Goal: Task Accomplishment & Management: Manage account settings

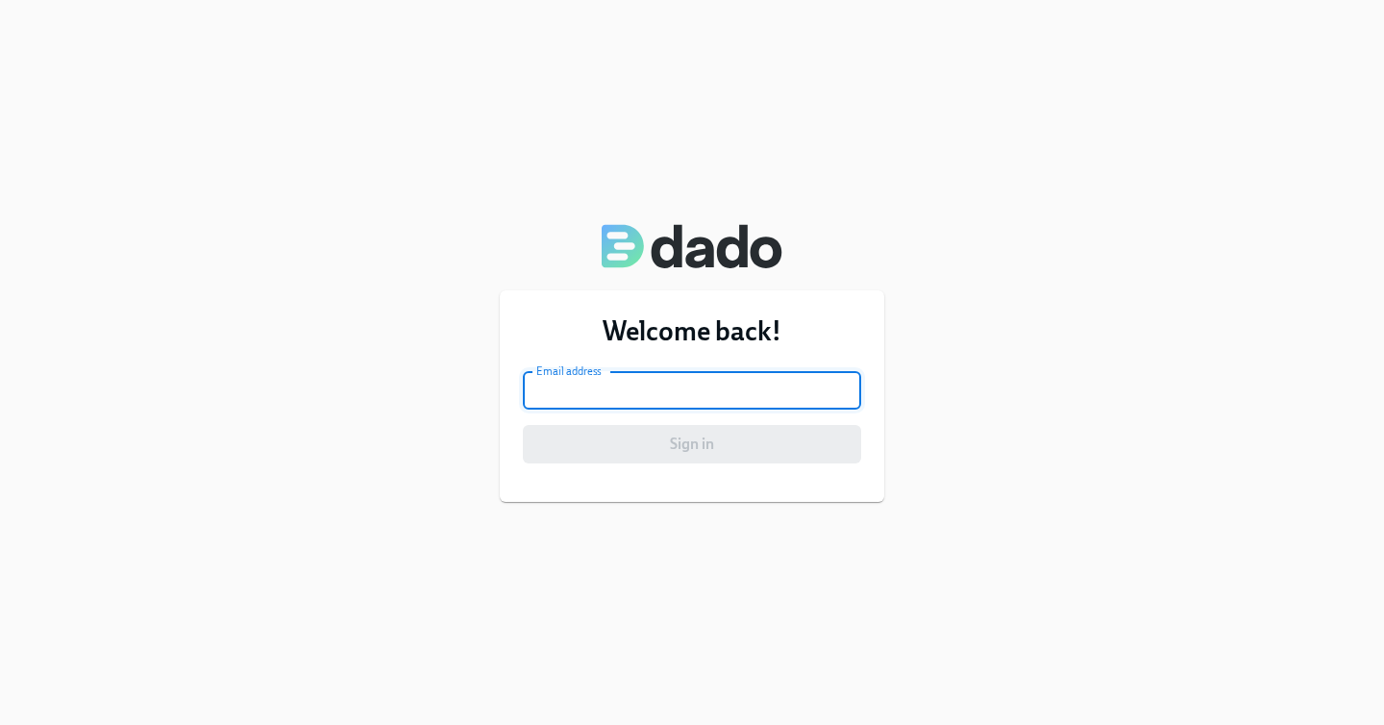
click at [636, 407] on input "email" at bounding box center [692, 390] width 338 height 38
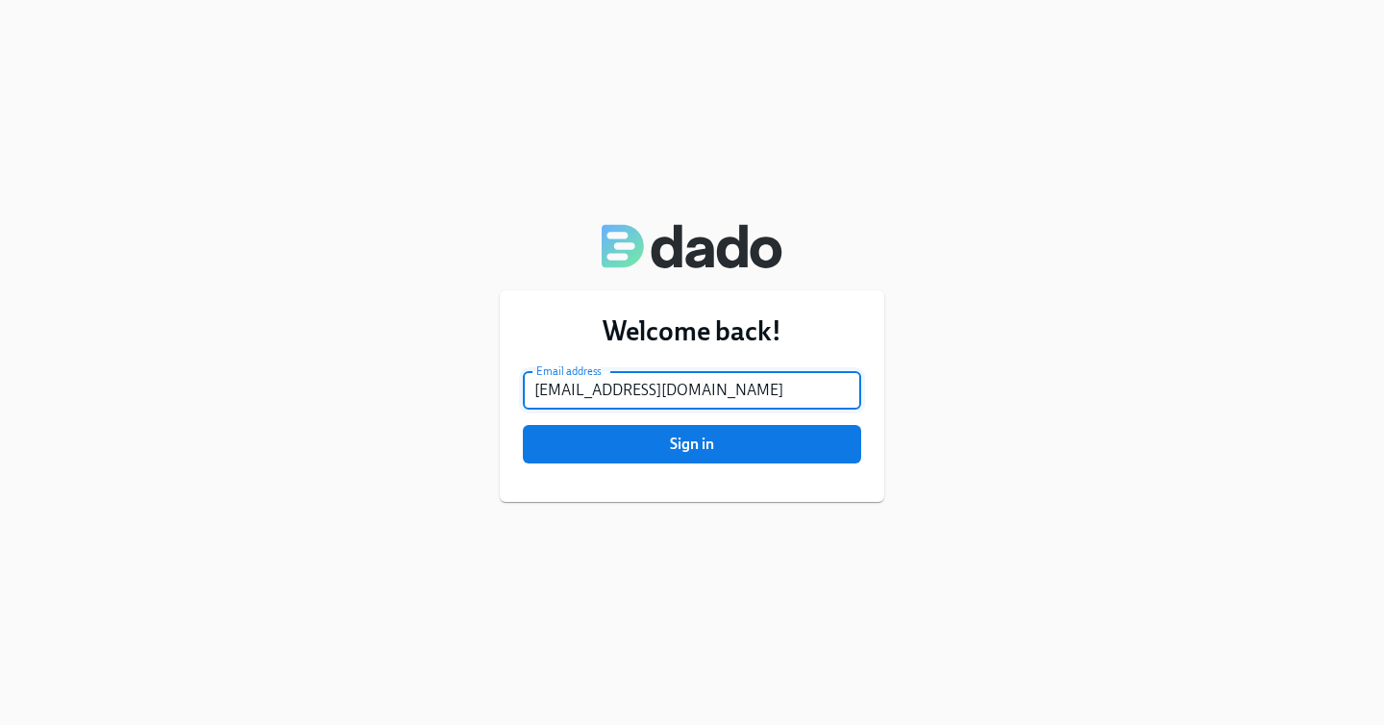
type input "[EMAIL_ADDRESS][DOMAIN_NAME]"
click at [523, 425] on button "Sign in" at bounding box center [692, 444] width 338 height 38
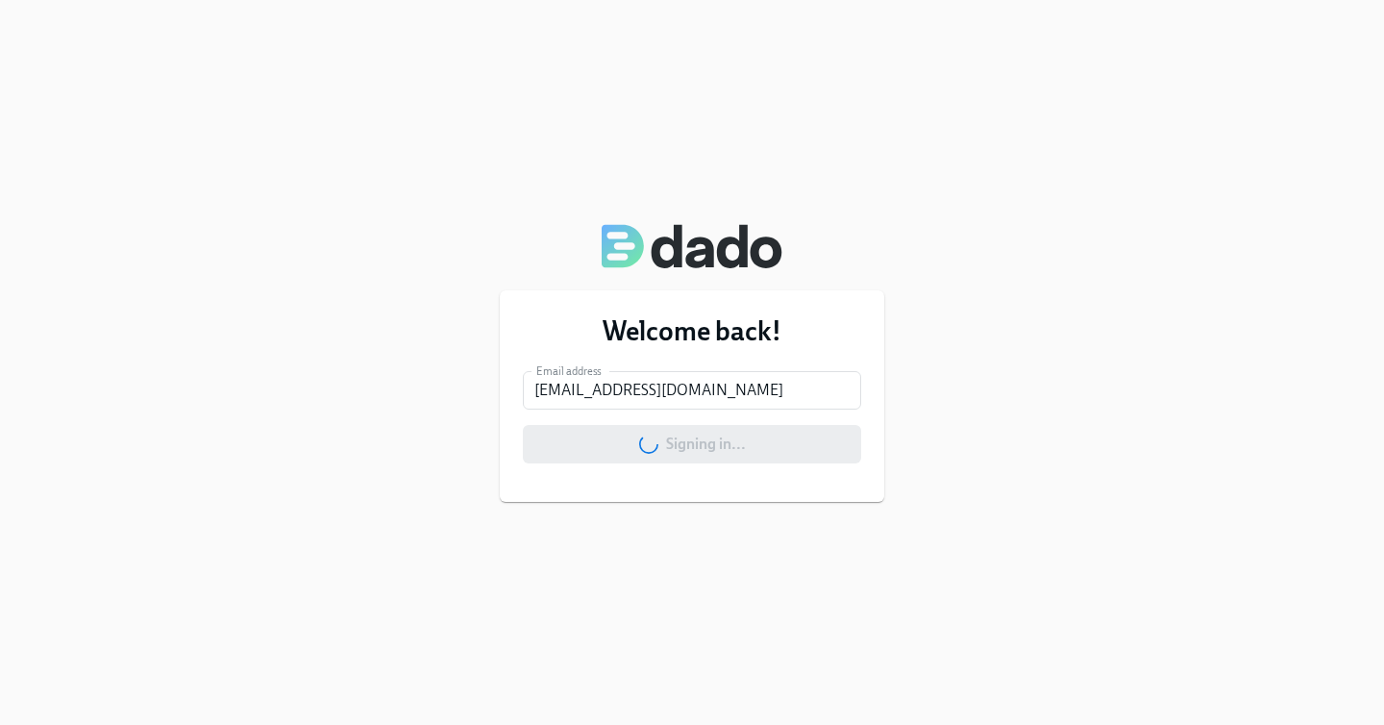
click at [928, 241] on div "Welcome back! Email address [EMAIL_ADDRESS][DOMAIN_NAME] Email address Signing …" at bounding box center [692, 362] width 1384 height 725
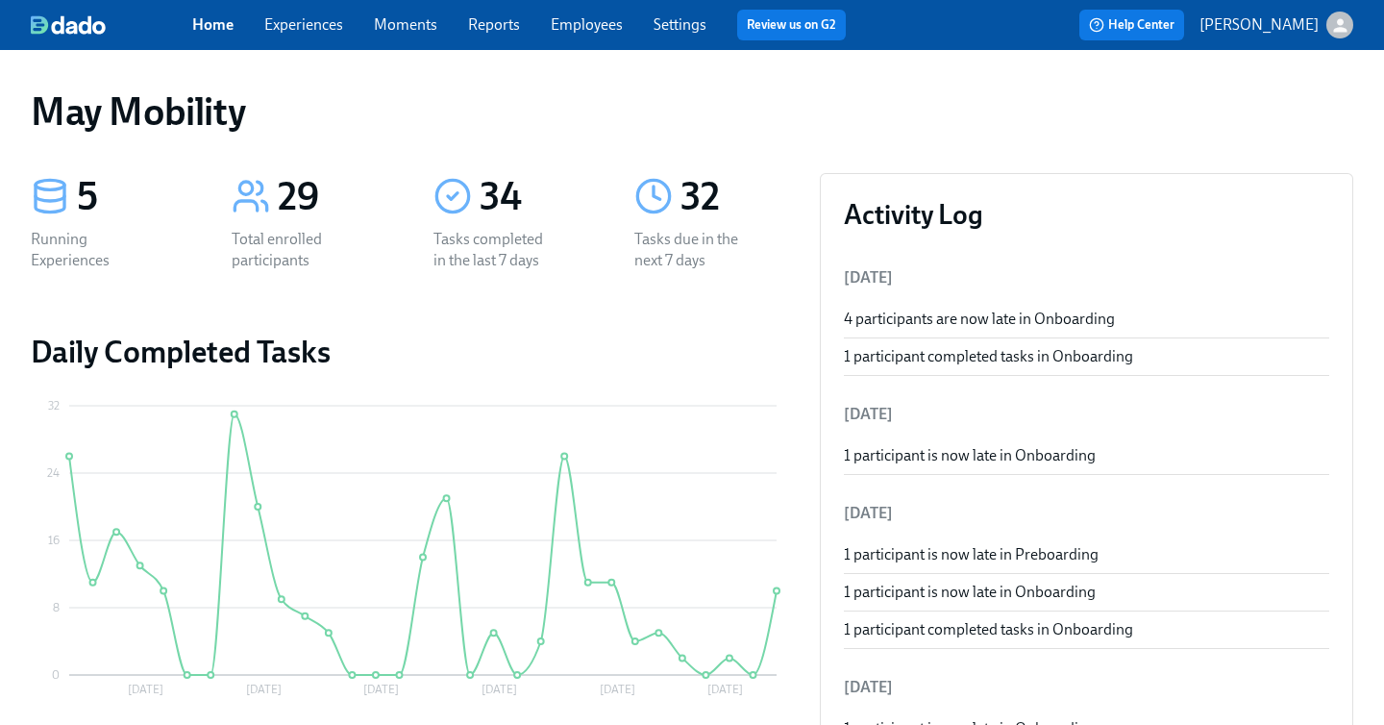
click at [308, 32] on link "Experiences" at bounding box center [303, 24] width 79 height 18
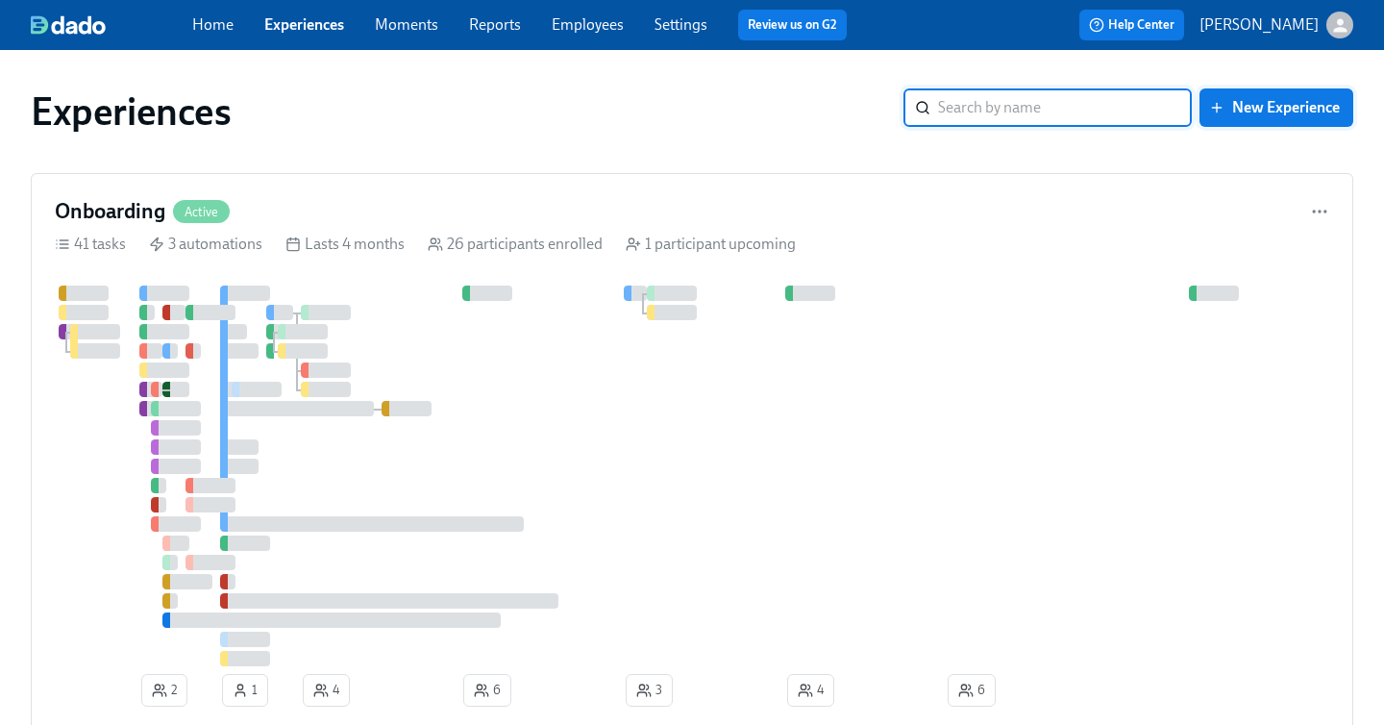
click at [1230, 107] on span "New Experience" at bounding box center [1276, 107] width 127 height 19
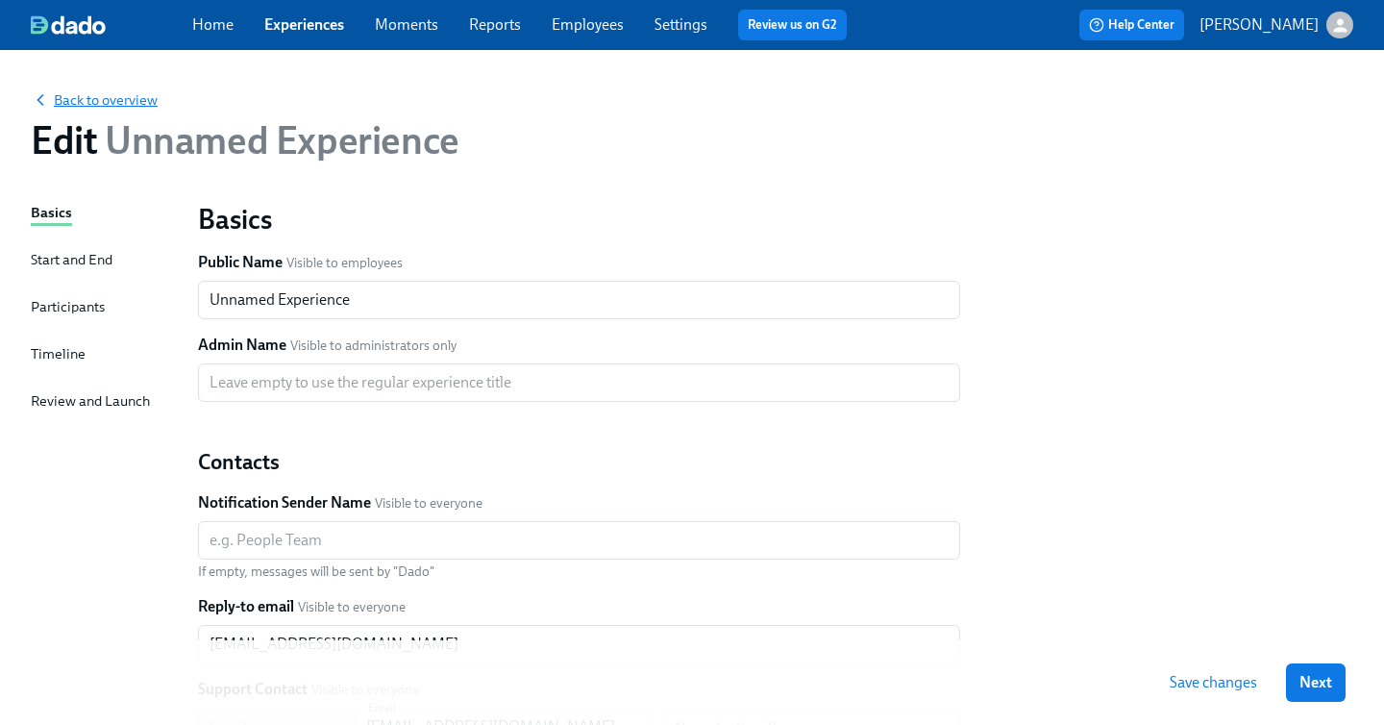
click at [52, 102] on span "Back to overview" at bounding box center [94, 99] width 127 height 19
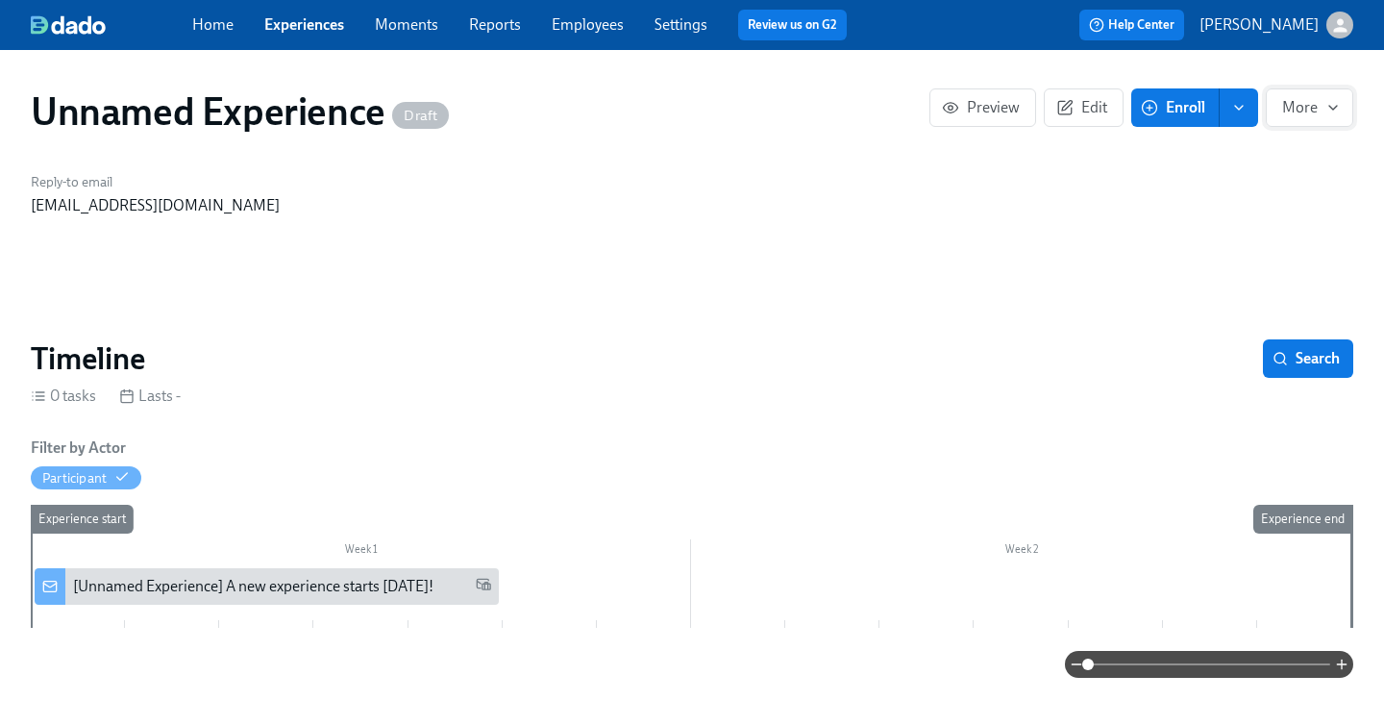
click at [1316, 108] on span "More" at bounding box center [1309, 107] width 55 height 19
click at [1275, 235] on span "Archive" at bounding box center [1306, 236] width 62 height 21
click at [309, 36] on div at bounding box center [692, 362] width 1384 height 725
click at [316, 30] on link "Experiences" at bounding box center [304, 24] width 80 height 18
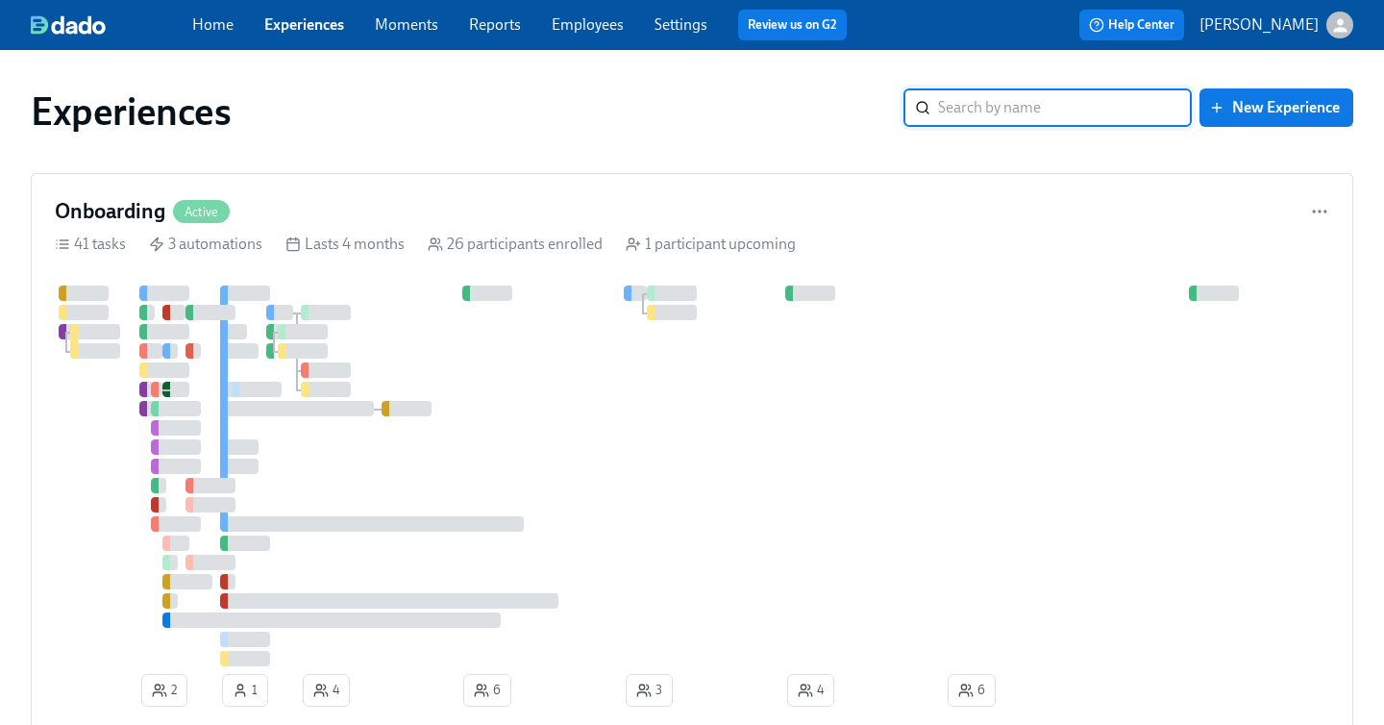
click at [421, 32] on link "Moments" at bounding box center [406, 24] width 63 height 18
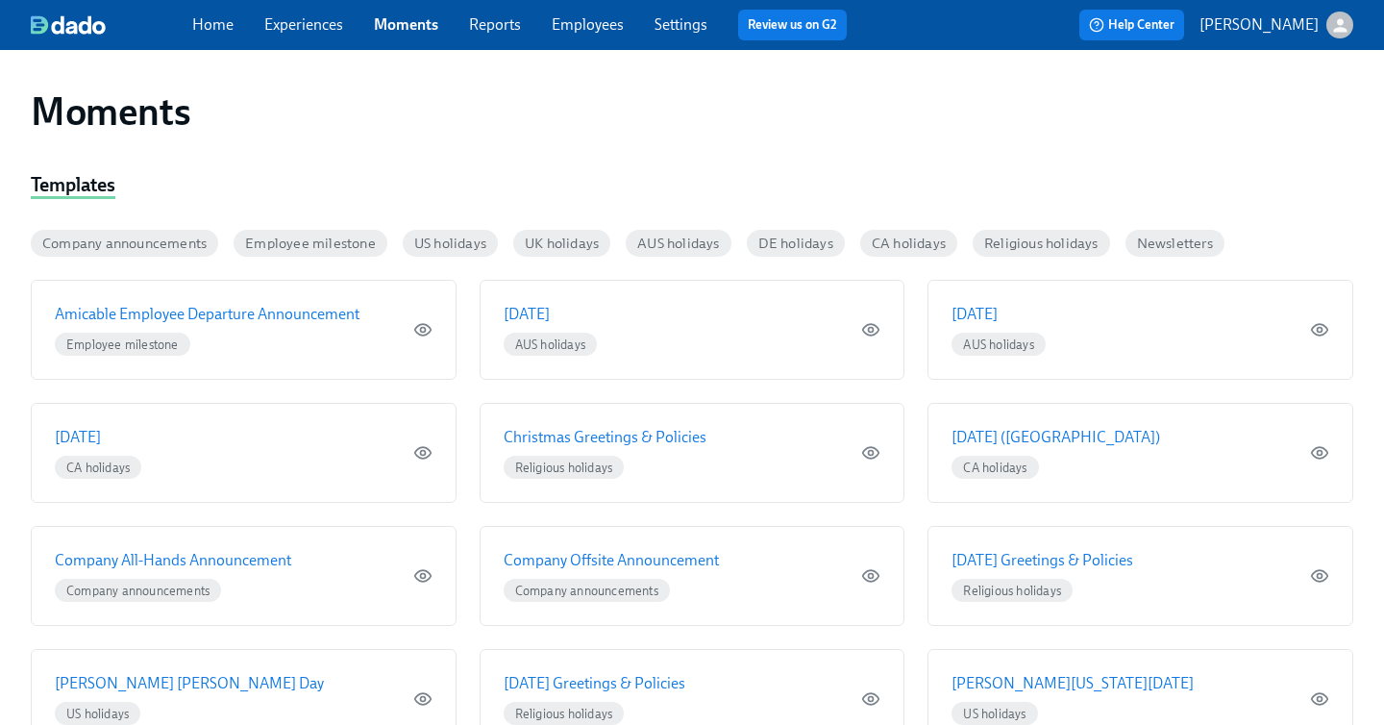
click at [331, 34] on link "Experiences" at bounding box center [303, 24] width 79 height 18
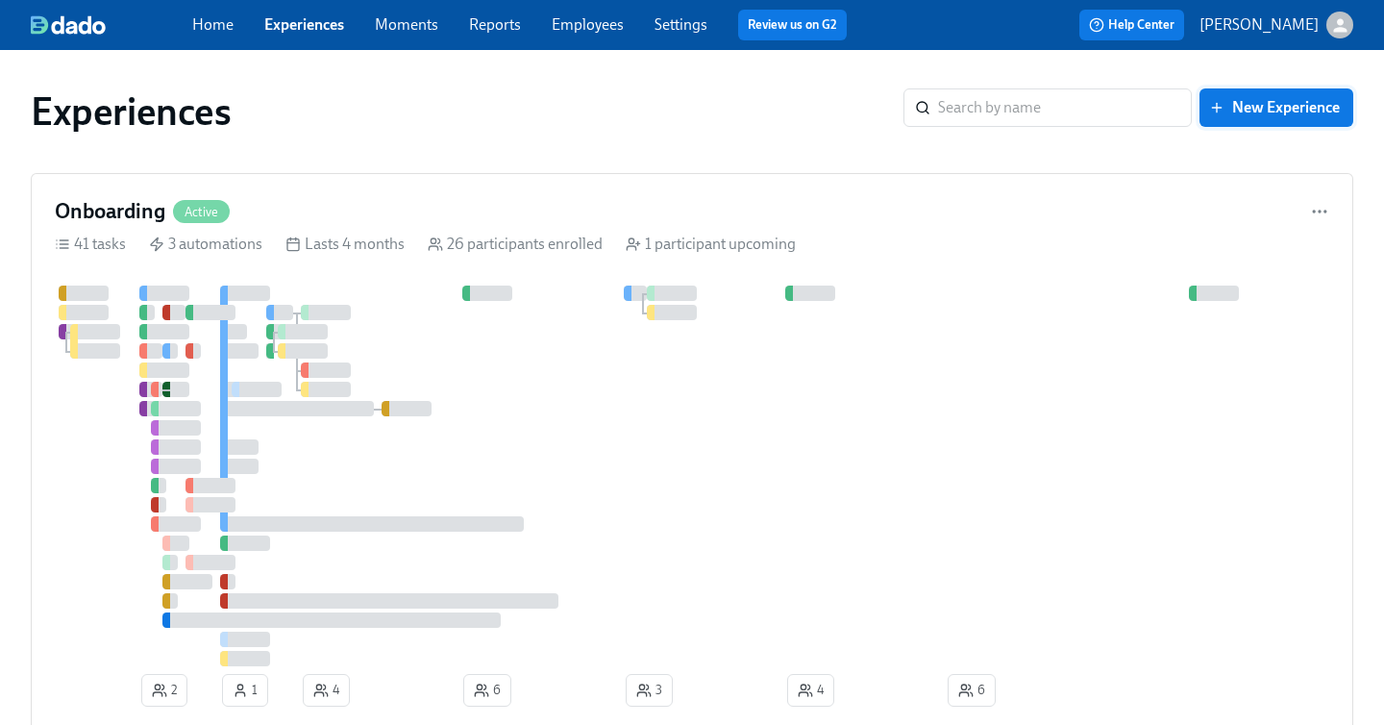
click at [1260, 110] on span "New Experience" at bounding box center [1276, 107] width 127 height 19
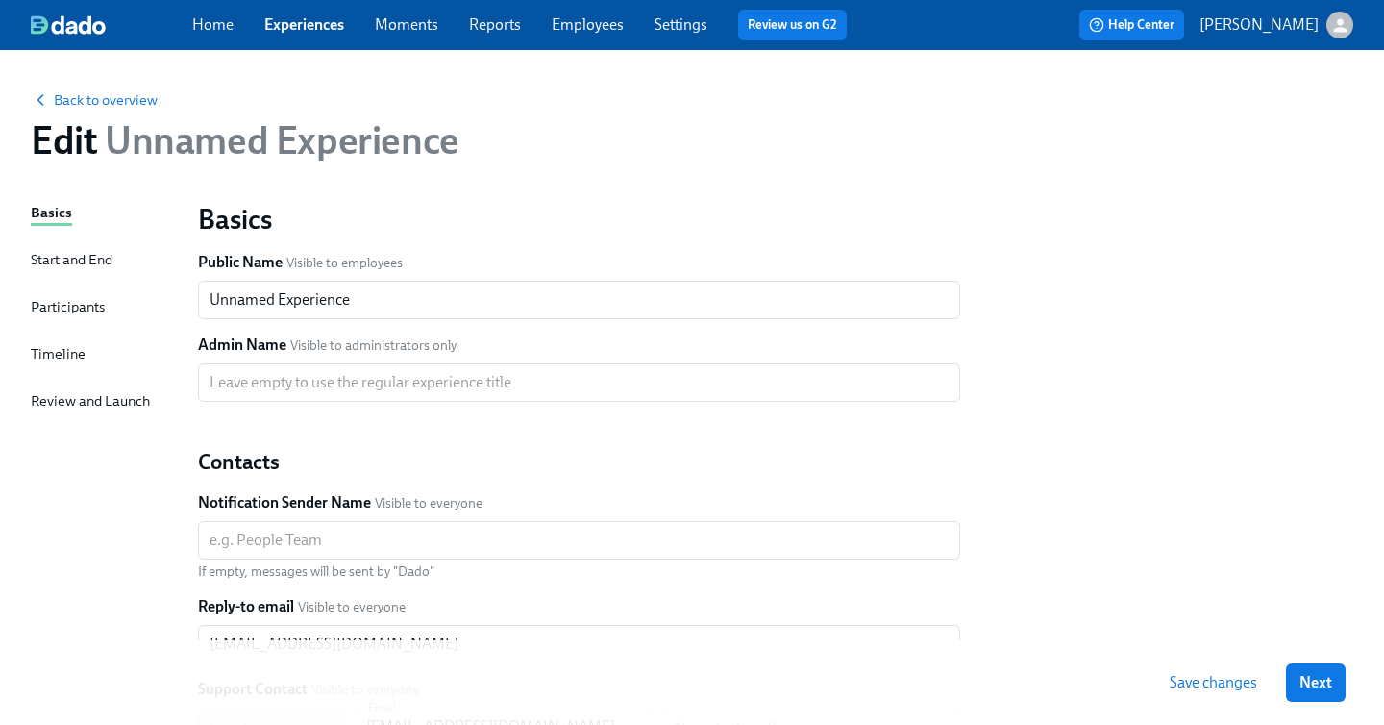
click at [55, 264] on div "Start and End" at bounding box center [72, 259] width 82 height 21
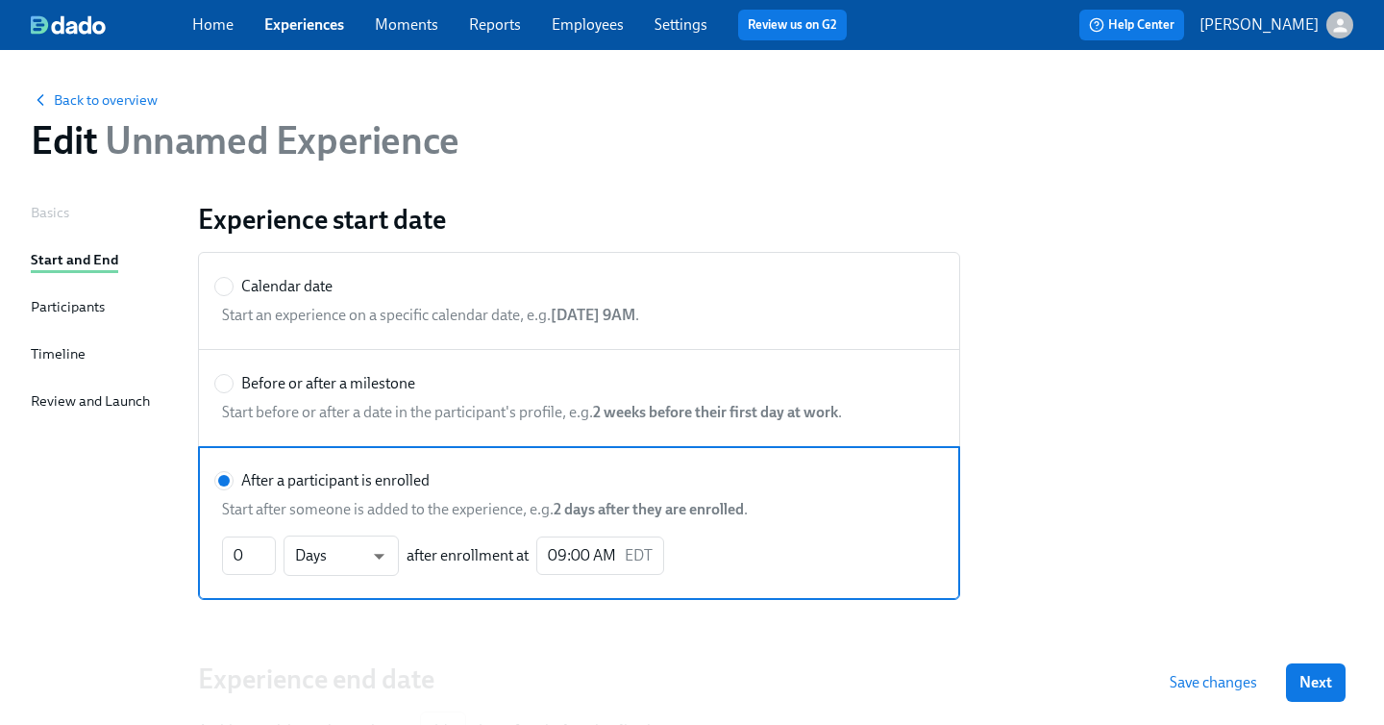
click at [55, 312] on div "Participants" at bounding box center [68, 306] width 74 height 21
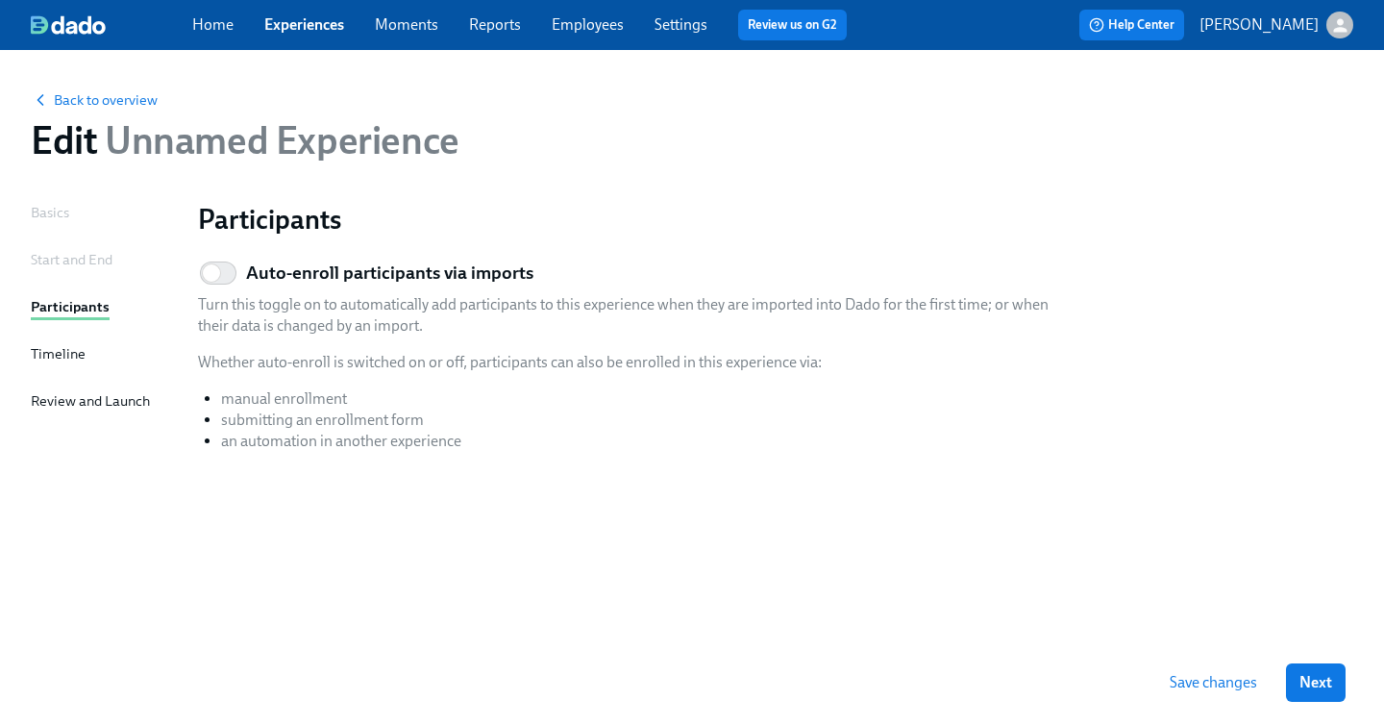
click at [55, 359] on div "Timeline" at bounding box center [58, 353] width 55 height 21
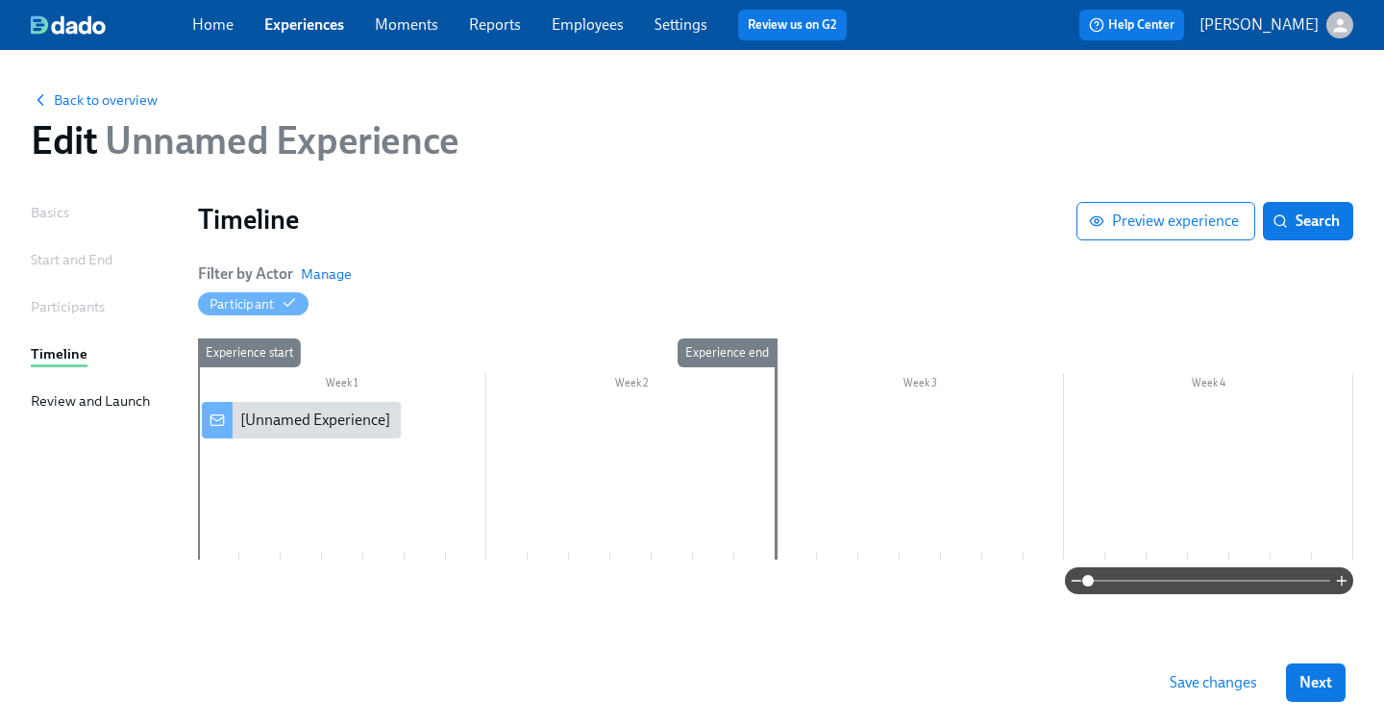
click at [57, 424] on div "Basics Start and End Participants Timeline Review and Launch" at bounding box center [103, 421] width 144 height 438
click at [65, 412] on div "Review and Launch" at bounding box center [90, 402] width 119 height 24
click at [73, 395] on div "Review and Launch" at bounding box center [90, 400] width 119 height 21
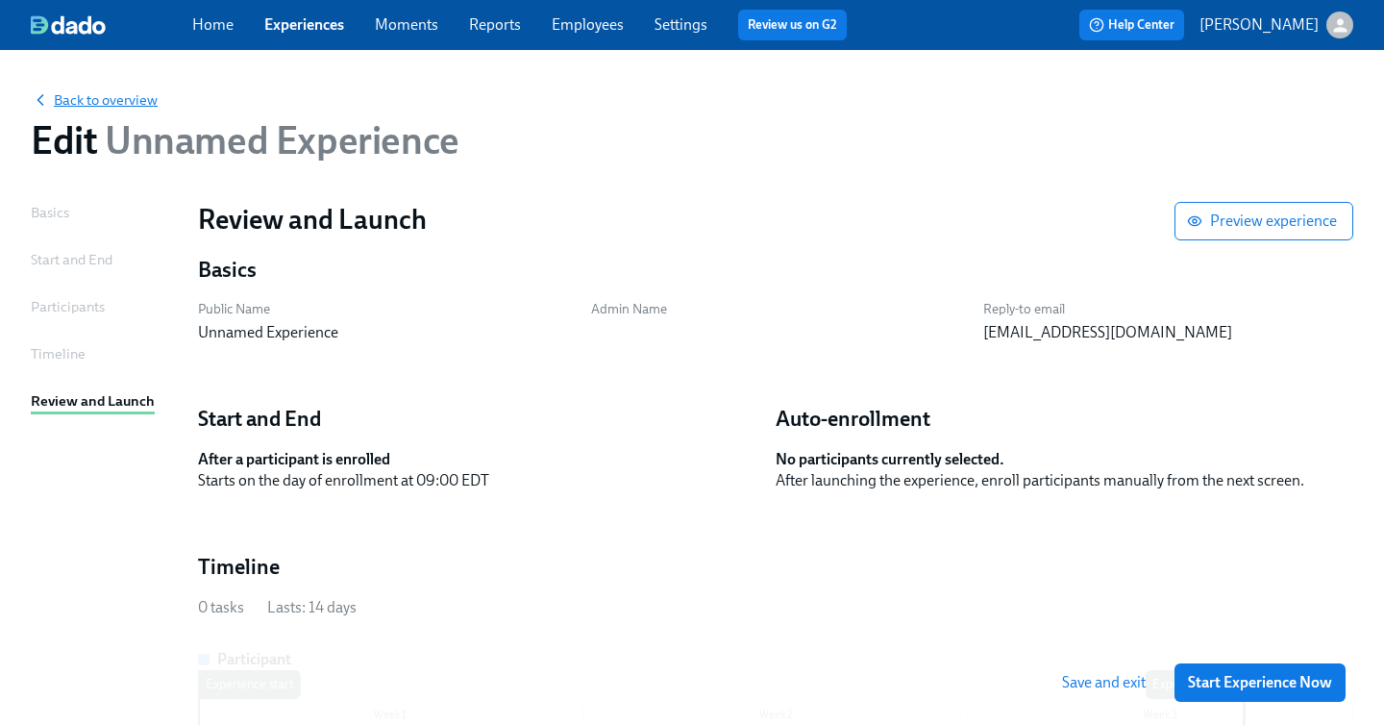
click at [36, 98] on icon "button" at bounding box center [40, 99] width 19 height 19
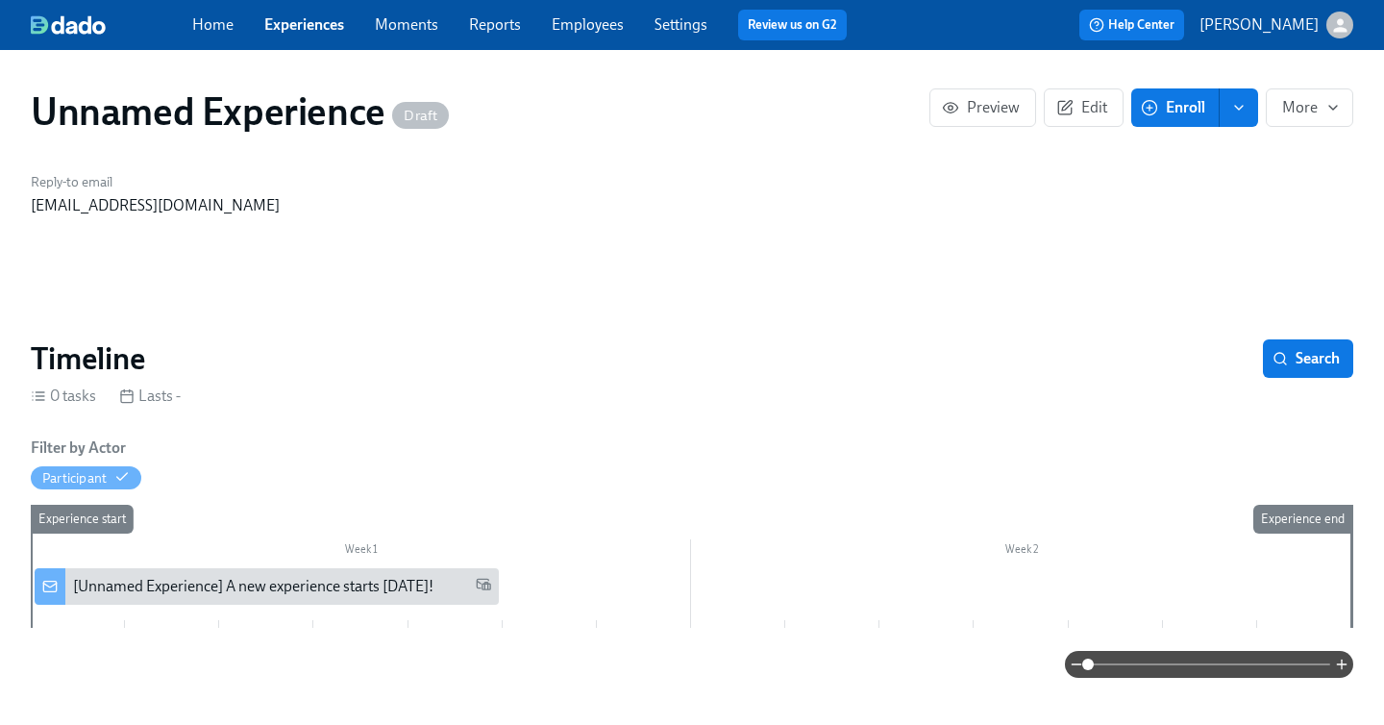
click at [334, 30] on link "Experiences" at bounding box center [304, 24] width 80 height 18
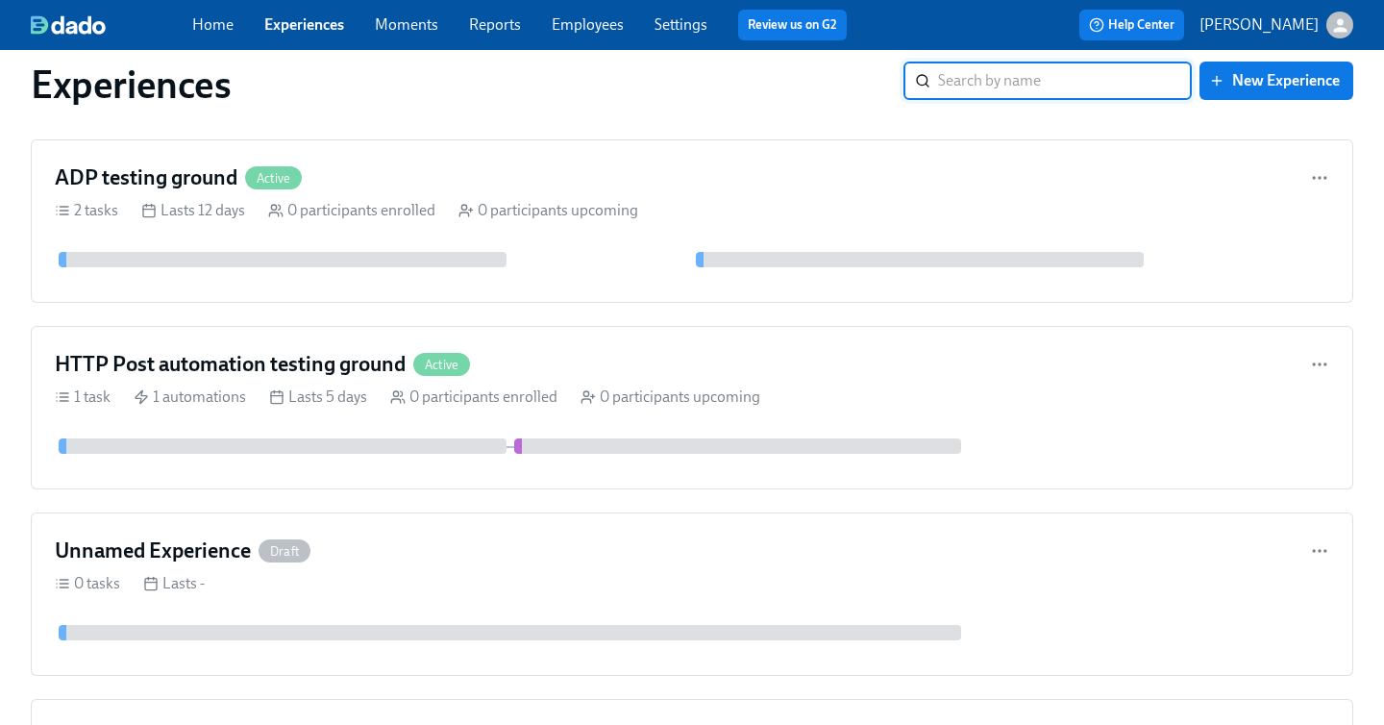
scroll to position [1572, 0]
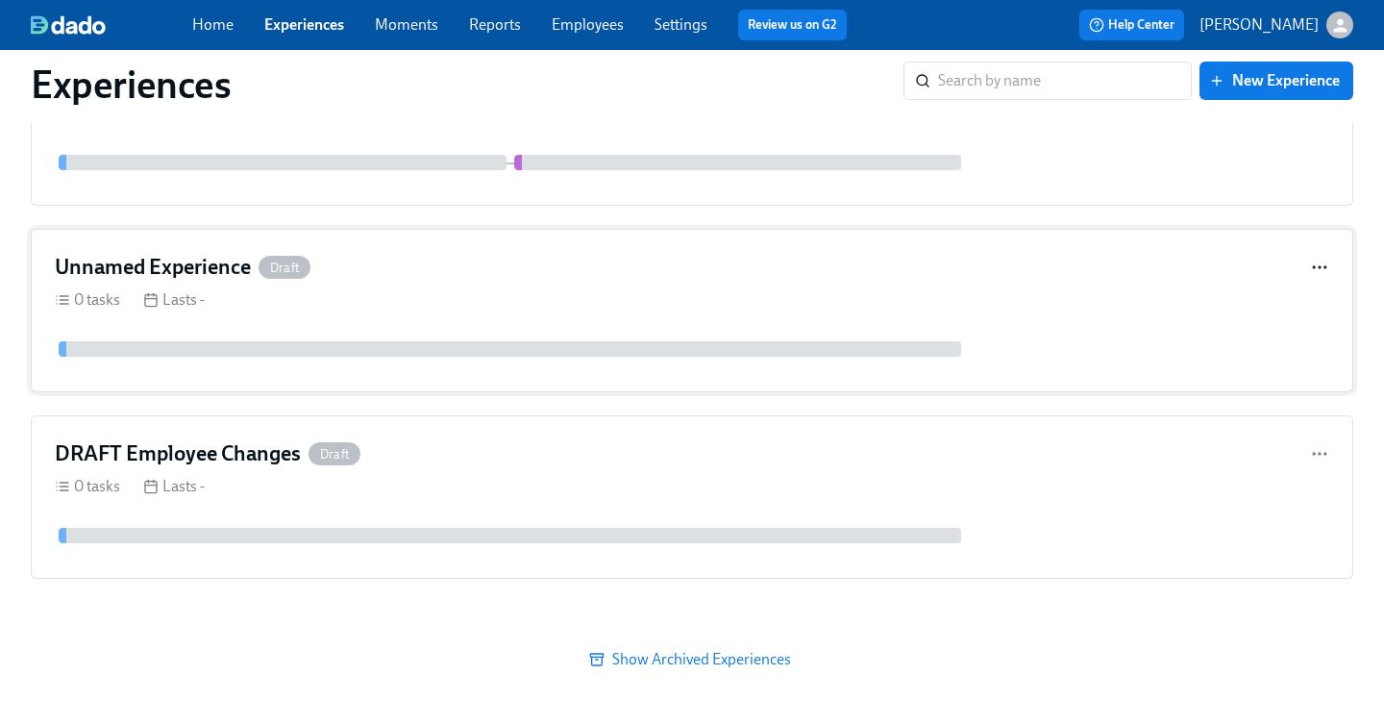
click at [1311, 269] on icon "button" at bounding box center [1319, 267] width 19 height 19
click at [1135, 299] on div at bounding box center [692, 362] width 1384 height 725
click at [223, 247] on div "Unnamed Experience Draft 0 tasks Lasts -" at bounding box center [692, 310] width 1323 height 163
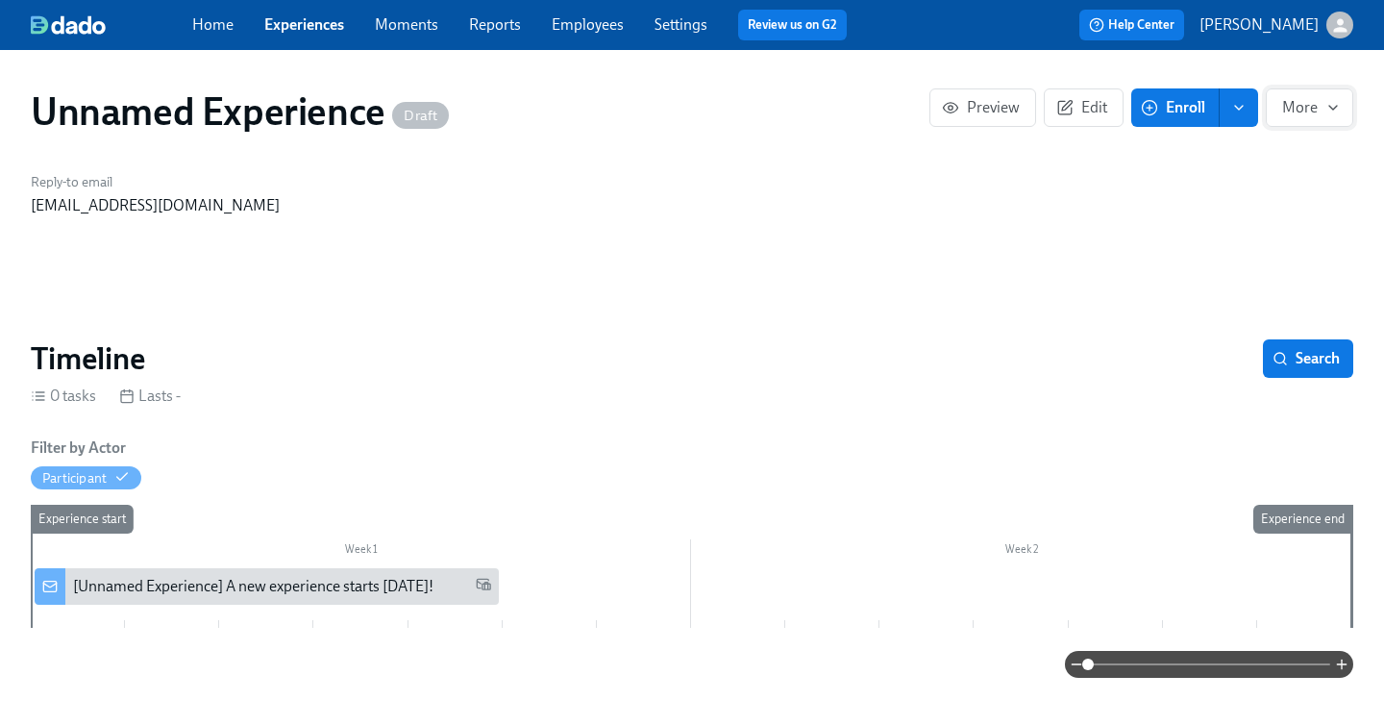
click at [1329, 111] on icon "button" at bounding box center [1332, 107] width 15 height 15
click at [1298, 223] on li "Archive" at bounding box center [1294, 236] width 118 height 40
click at [283, 36] on div at bounding box center [692, 362] width 1384 height 725
click at [291, 24] on link "Experiences" at bounding box center [304, 24] width 80 height 18
